Goal: Task Accomplishment & Management: Manage account settings

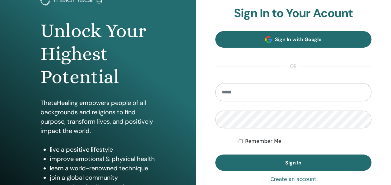
scroll to position [49, 0]
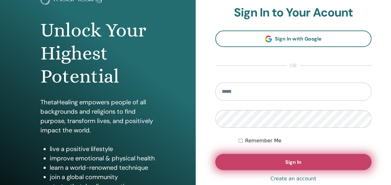
type input "**********"
click at [281, 159] on button "Sign In" at bounding box center [293, 162] width 156 height 16
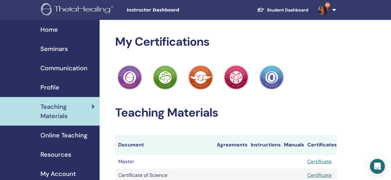
click at [65, 57] on link "Seminars" at bounding box center [50, 48] width 100 height 19
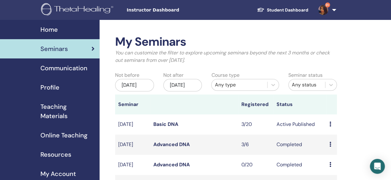
click at [170, 128] on link "Basic DNA" at bounding box center [165, 124] width 25 height 7
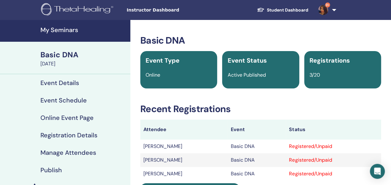
click at [67, 154] on h4 "Manage Attendees" at bounding box center [68, 152] width 56 height 7
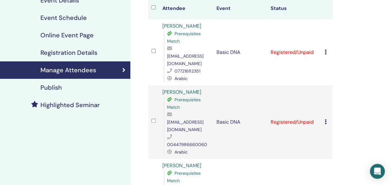
scroll to position [87, 0]
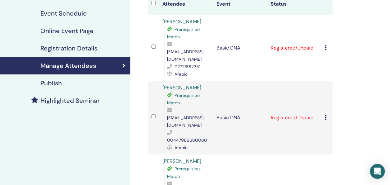
click at [326, 45] on icon at bounding box center [326, 47] width 2 height 5
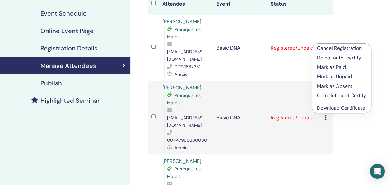
click at [335, 95] on p "Complete and Certify" at bounding box center [341, 95] width 49 height 7
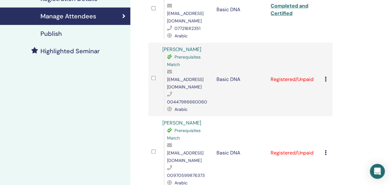
scroll to position [137, 0]
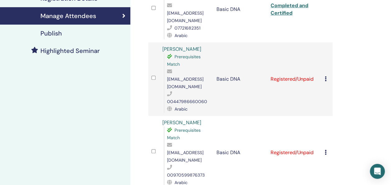
click at [325, 76] on icon at bounding box center [326, 78] width 2 height 5
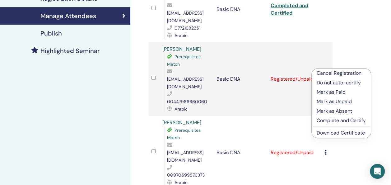
click at [334, 120] on p "Complete and Certify" at bounding box center [341, 120] width 49 height 7
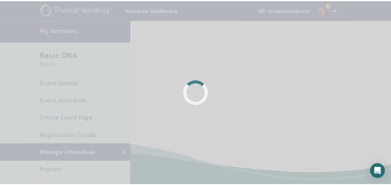
scroll to position [137, 0]
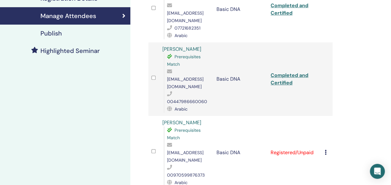
click at [325, 150] on icon at bounding box center [326, 152] width 2 height 5
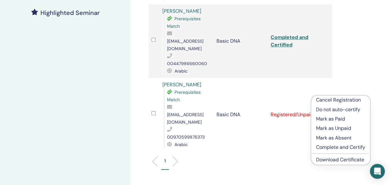
scroll to position [185, 0]
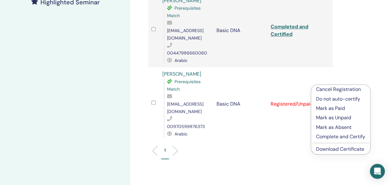
click at [323, 137] on p "Complete and Certify" at bounding box center [340, 136] width 49 height 7
